Goal: Find specific page/section: Find specific page/section

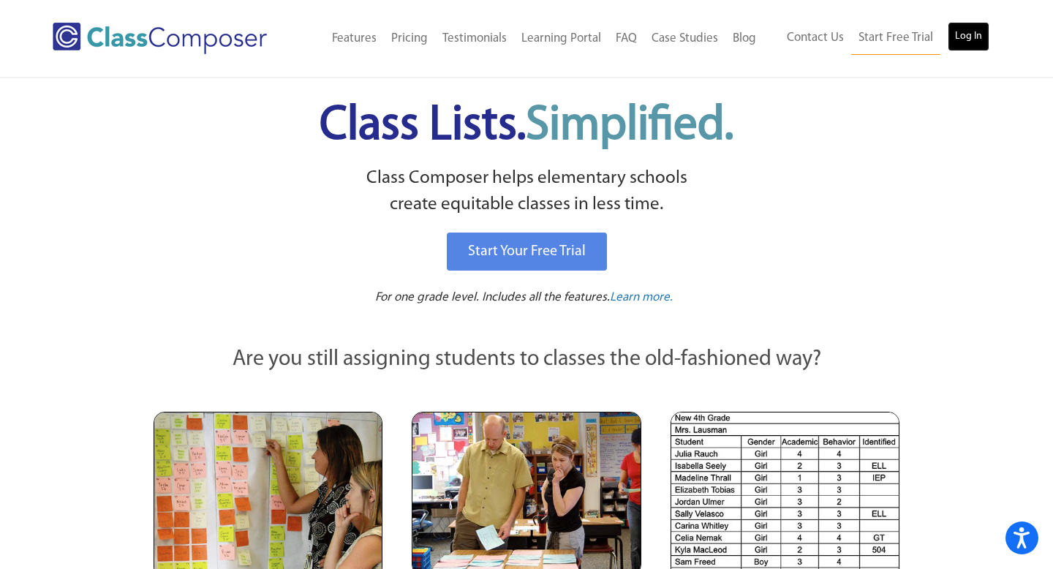
click at [969, 31] on link "Log In" at bounding box center [968, 36] width 42 height 29
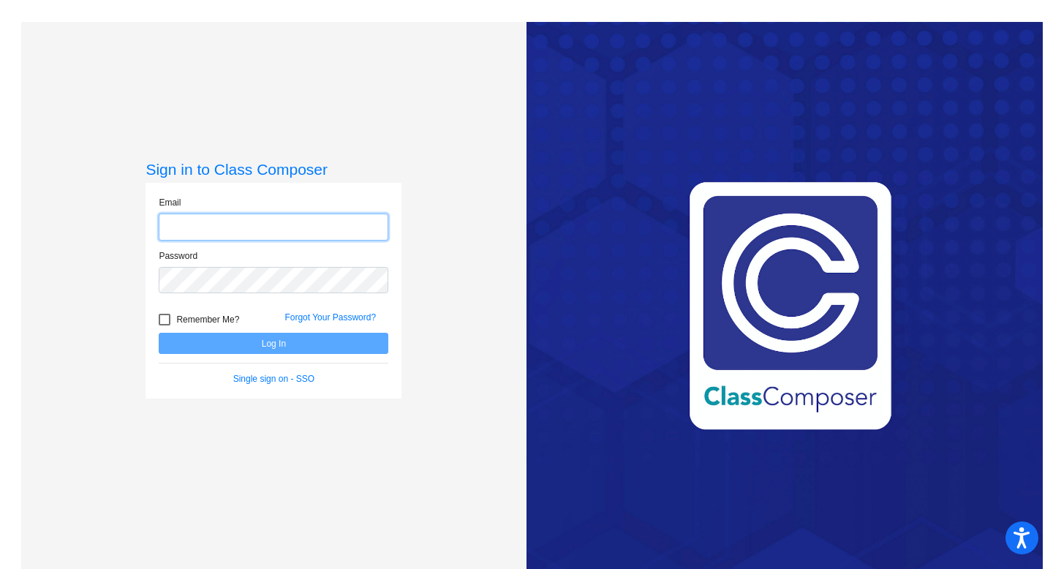
type input "[EMAIL_ADDRESS][DOMAIN_NAME]"
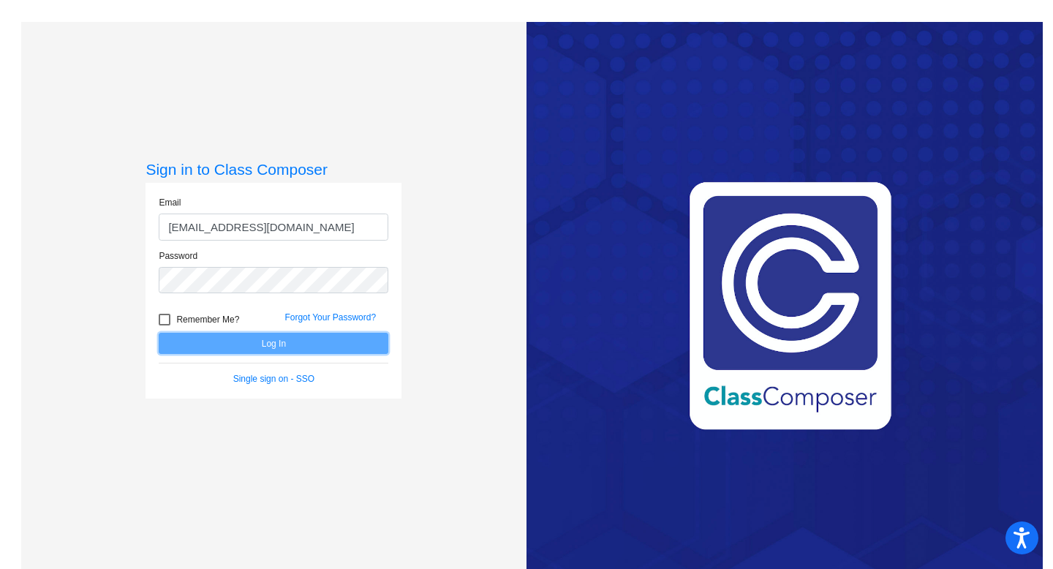
click at [263, 351] on button "Log In" at bounding box center [274, 343] width 230 height 21
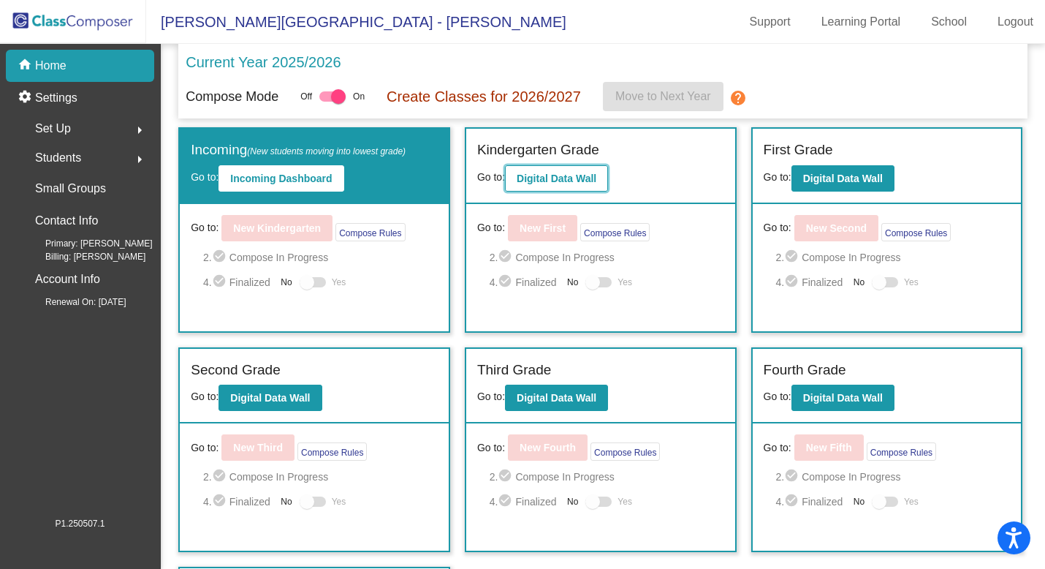
click at [564, 186] on button "Digital Data Wall" at bounding box center [556, 178] width 103 height 26
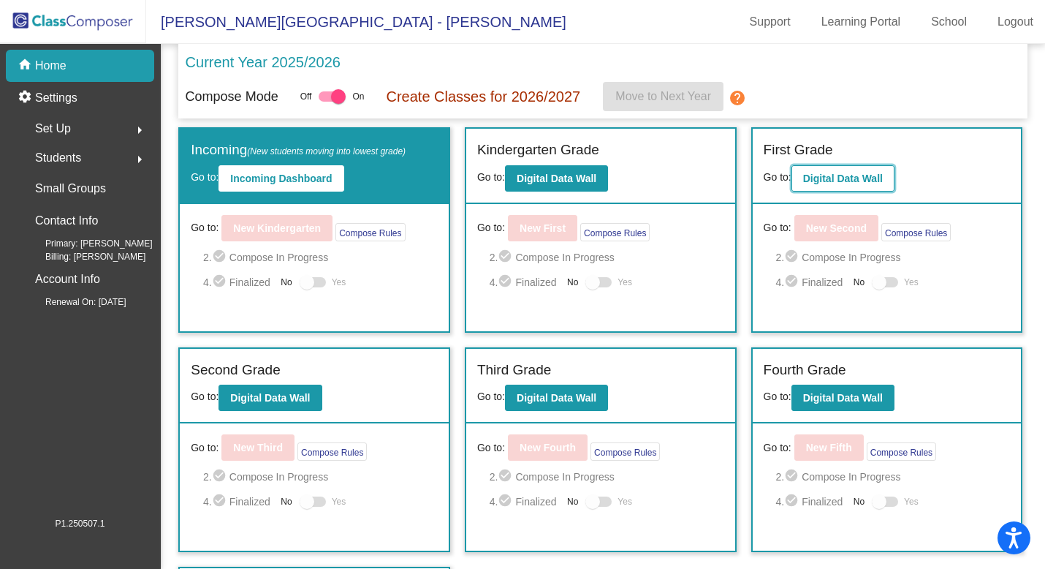
click at [880, 178] on b "Digital Data Wall" at bounding box center [843, 179] width 80 height 12
click at [281, 395] on b "Digital Data Wall" at bounding box center [270, 398] width 80 height 12
click at [552, 398] on b "Digital Data Wall" at bounding box center [557, 398] width 80 height 12
click at [836, 396] on b "Digital Data Wall" at bounding box center [843, 398] width 80 height 12
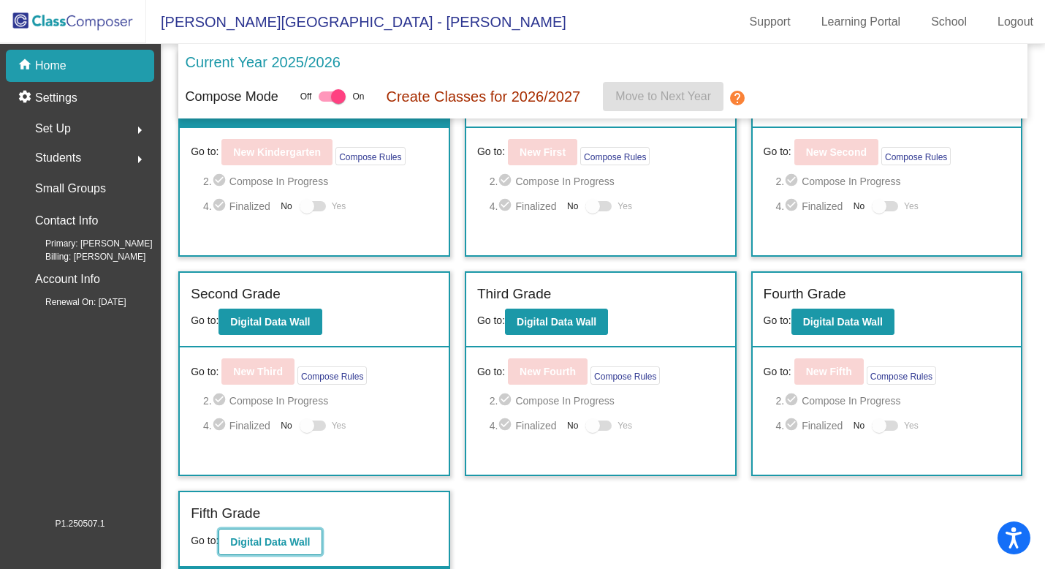
click at [284, 550] on button "Digital Data Wall" at bounding box center [270, 542] width 103 height 26
